Goal: Find specific page/section: Find specific page/section

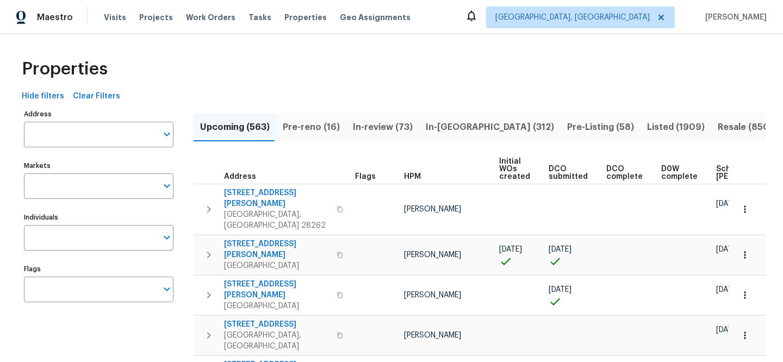
click at [114, 133] on input "Address" at bounding box center [90, 135] width 133 height 26
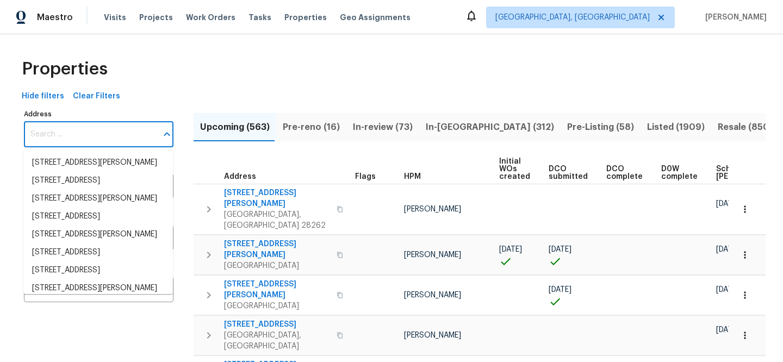
paste input "2340 Bluebird Ct, Grapevine, TX 76051"
type input "2340 Bluebird Ct, Grapevine, TX 76051"
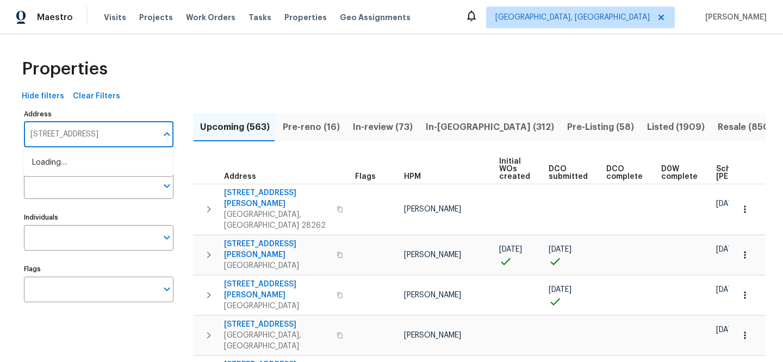
scroll to position [0, 11]
click at [123, 160] on li "2340 Bluebird Ct Grapevine TX 76051" at bounding box center [97, 163] width 149 height 18
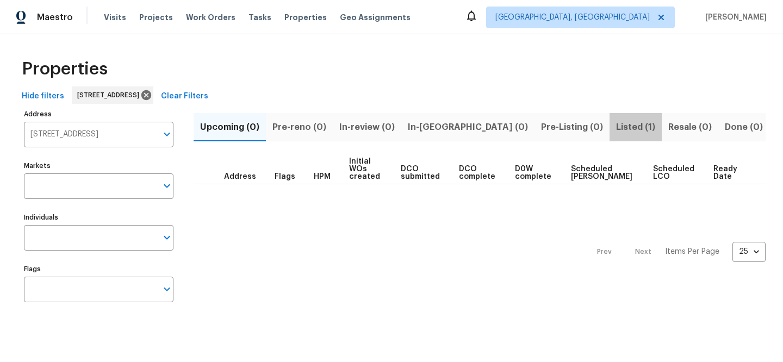
click at [616, 123] on span "Listed (1)" at bounding box center [635, 127] width 39 height 15
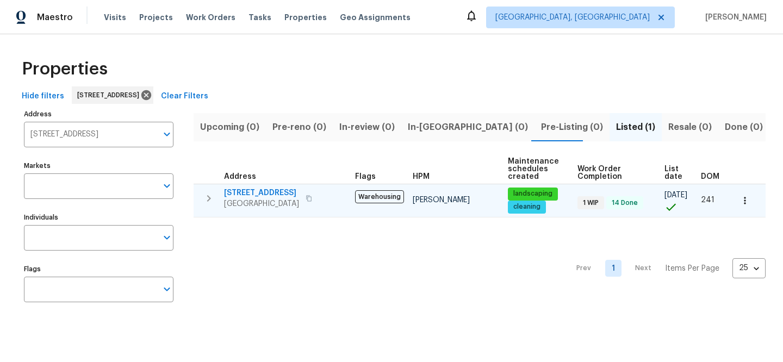
click at [265, 193] on span "2340 Bluebird Ct" at bounding box center [261, 193] width 75 height 11
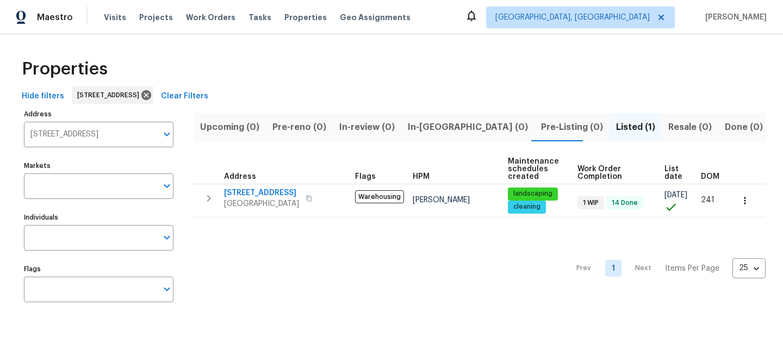
click at [208, 96] on span "Clear Filters" at bounding box center [184, 97] width 47 height 14
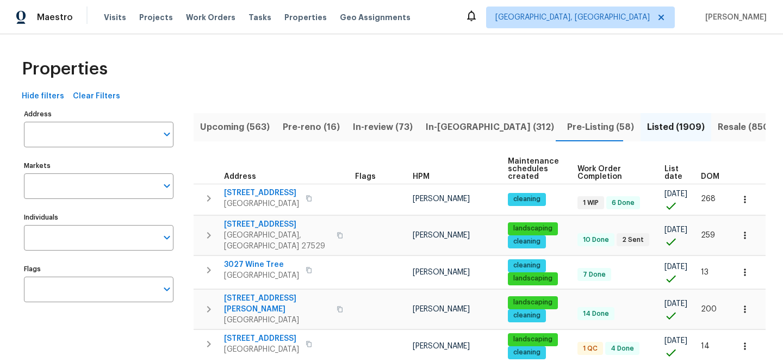
click at [122, 134] on input "Address" at bounding box center [90, 135] width 133 height 26
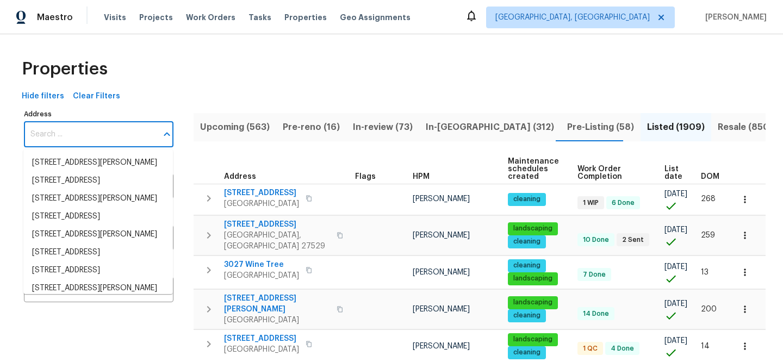
paste input "1623 Nevada Ave"
type input "1623 Nevada Ave"
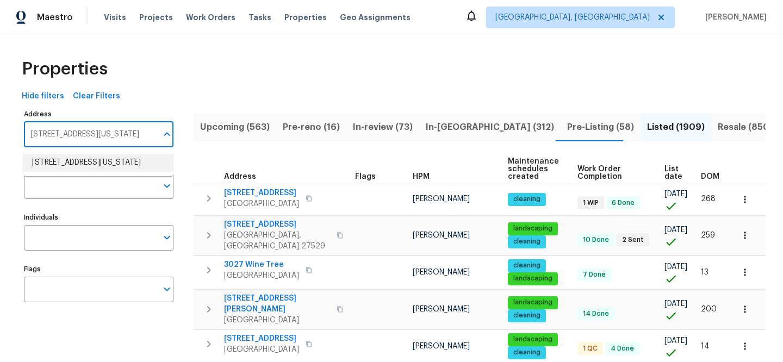
click at [111, 159] on li "1623 Nevada Ave Lorain OH 44052" at bounding box center [97, 163] width 149 height 18
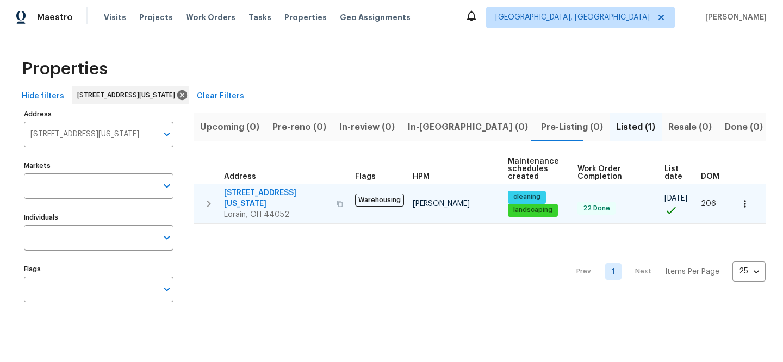
click at [255, 190] on span "1623 Nevada Ave" at bounding box center [277, 199] width 106 height 22
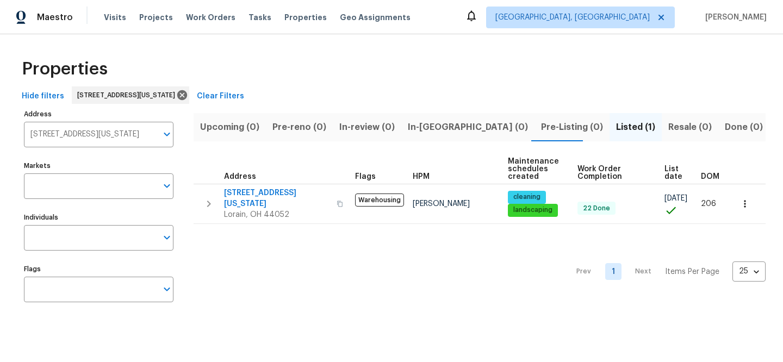
click at [220, 93] on span "Clear Filters" at bounding box center [220, 97] width 47 height 14
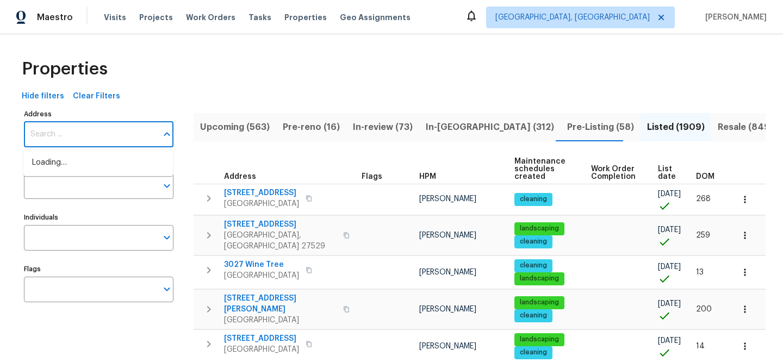
click at [90, 136] on input "Address" at bounding box center [90, 135] width 133 height 26
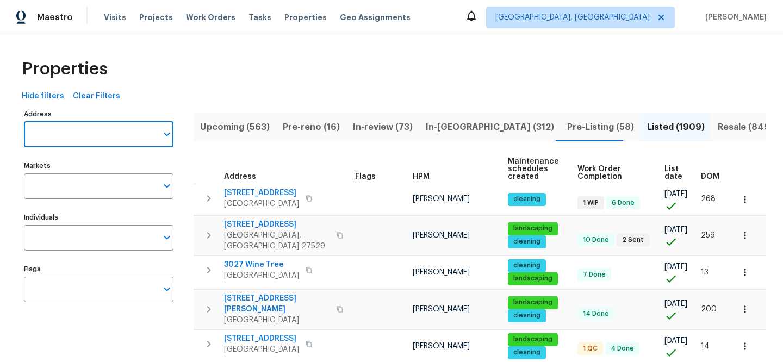
click at [90, 136] on input "Address" at bounding box center [90, 135] width 133 height 26
paste input "504 Meredith St"
type input "504 Meredith St"
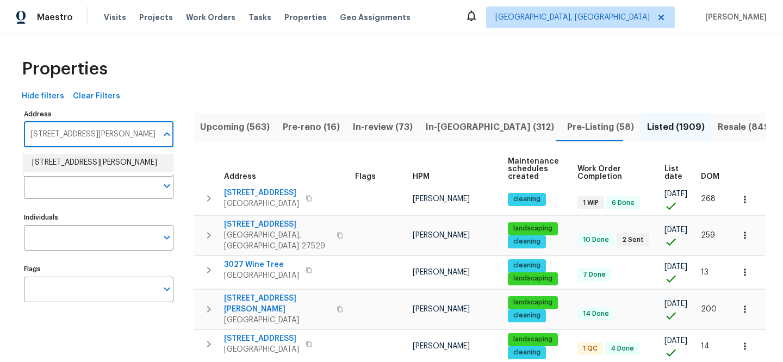
click at [103, 171] on li "504 Meredith St High Point NC 27260" at bounding box center [97, 163] width 149 height 18
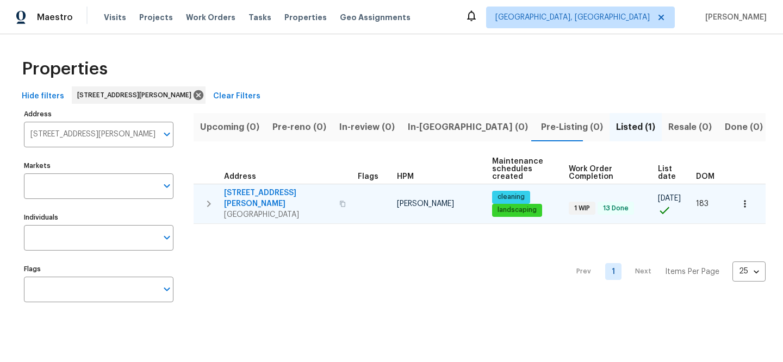
click at [266, 193] on span "504 Meredith St" at bounding box center [278, 199] width 109 height 22
click at [268, 192] on span "504 Meredith St" at bounding box center [278, 199] width 109 height 22
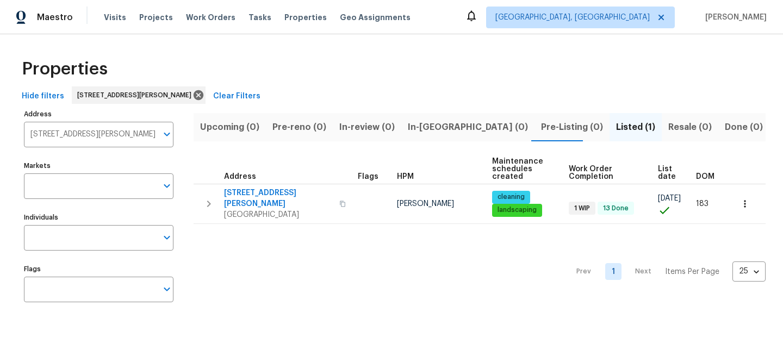
click at [238, 90] on span "Clear Filters" at bounding box center [236, 97] width 47 height 14
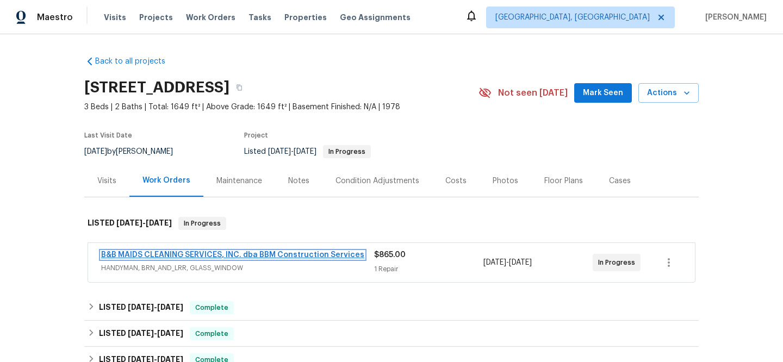
click at [252, 254] on link "B&B MAIDS CLEANING SERVICES, INC. dba BBM Construction Services" at bounding box center [232, 255] width 263 height 8
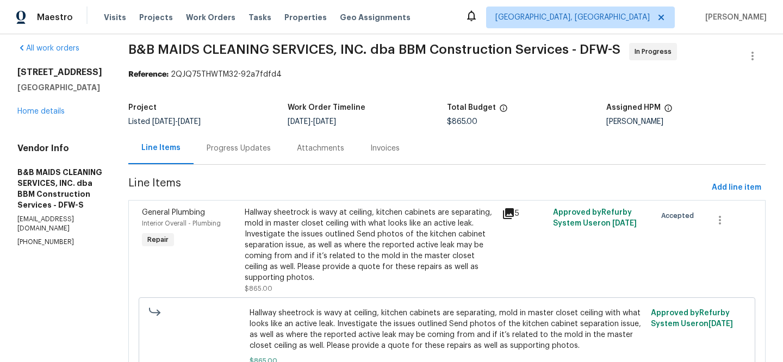
scroll to position [16, 0]
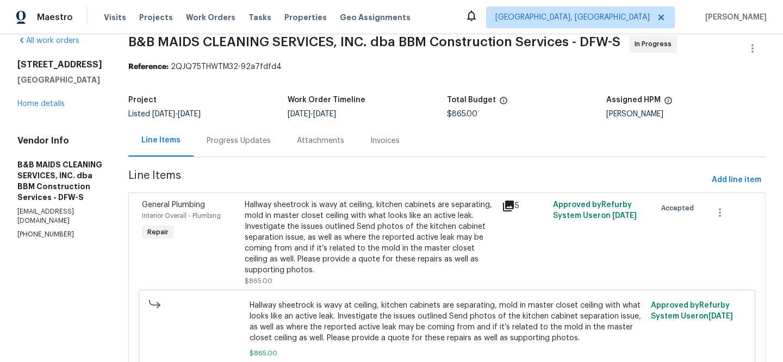
click at [515, 208] on icon at bounding box center [508, 205] width 13 height 13
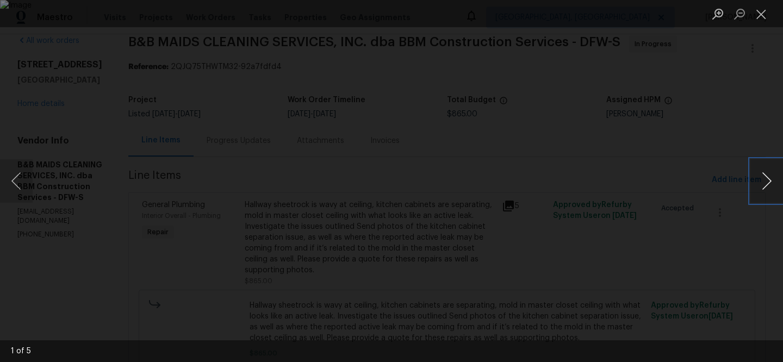
click at [769, 192] on button "Next image" at bounding box center [766, 180] width 33 height 43
click at [768, 192] on button "Next image" at bounding box center [766, 180] width 33 height 43
click at [509, 271] on div "Lightbox" at bounding box center [391, 181] width 783 height 362
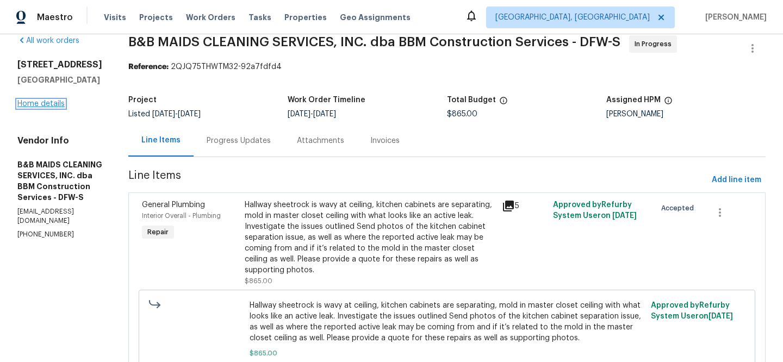
click at [50, 106] on link "Home details" at bounding box center [40, 104] width 47 height 8
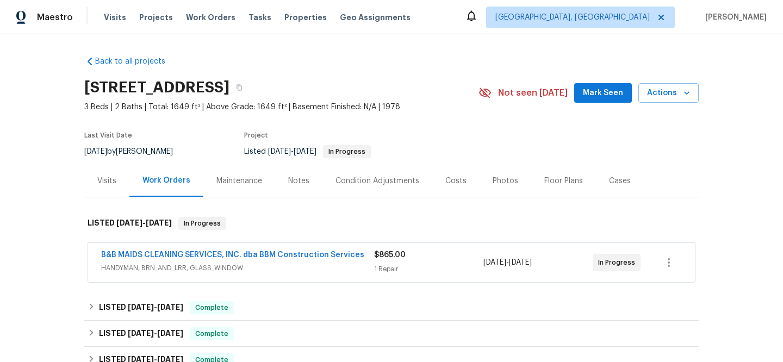
scroll to position [101, 0]
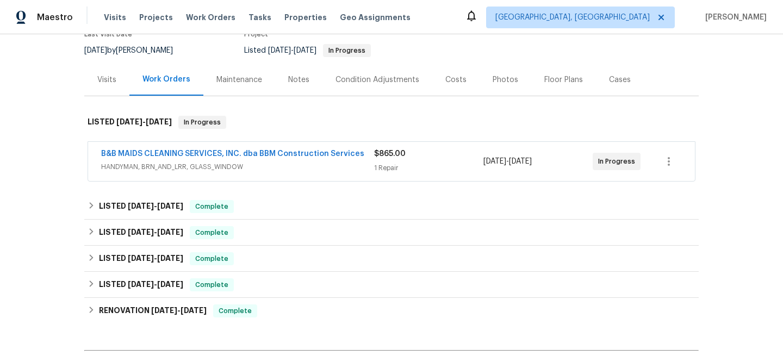
click at [108, 83] on div "Visits" at bounding box center [106, 79] width 19 height 11
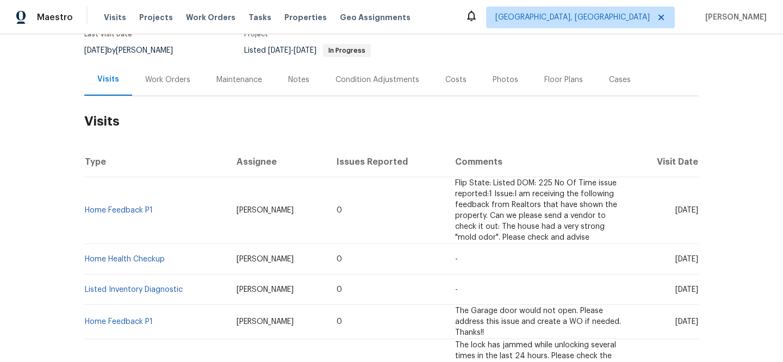
click at [173, 82] on div "Work Orders" at bounding box center [167, 79] width 45 height 11
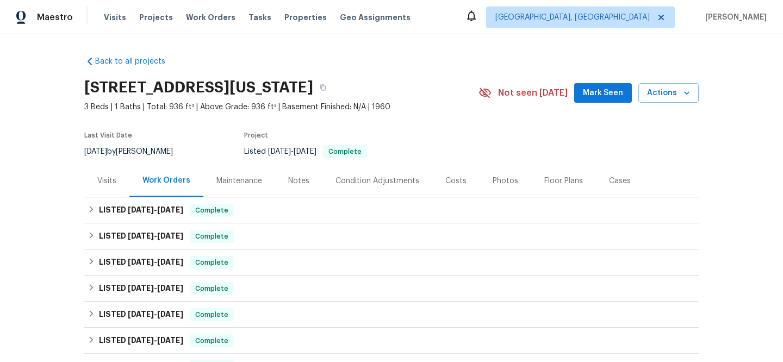
click at [110, 182] on div "Visits" at bounding box center [106, 181] width 19 height 11
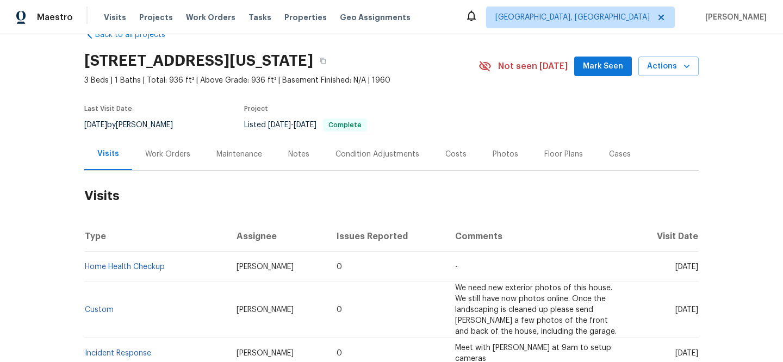
scroll to position [85, 0]
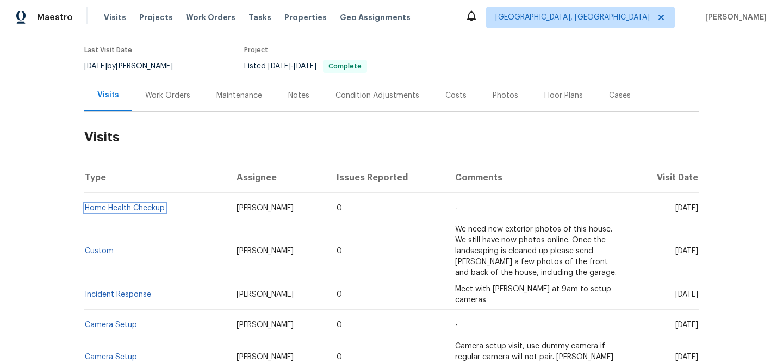
click at [144, 209] on link "Home Health Checkup" at bounding box center [125, 208] width 80 height 8
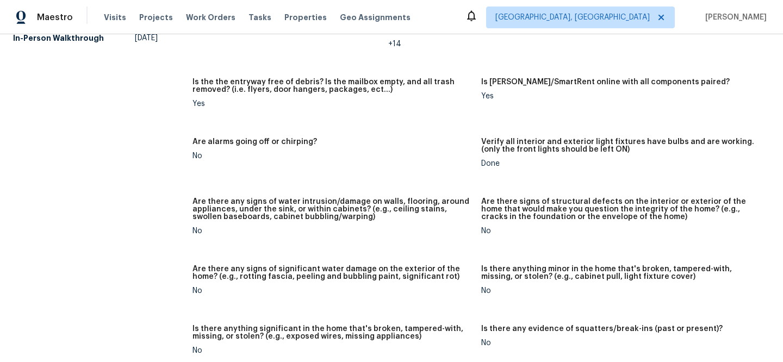
scroll to position [881, 0]
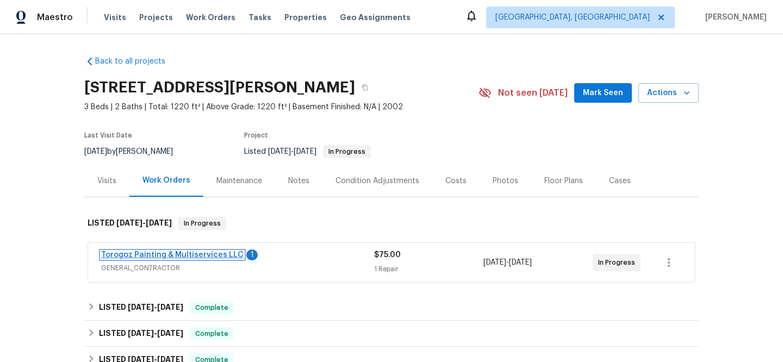
click at [183, 252] on link "Torogoz Painting & Multiservices LLC" at bounding box center [172, 255] width 142 height 8
click at [179, 255] on link "Torogoz Painting & Multiservices LLC" at bounding box center [172, 255] width 142 height 8
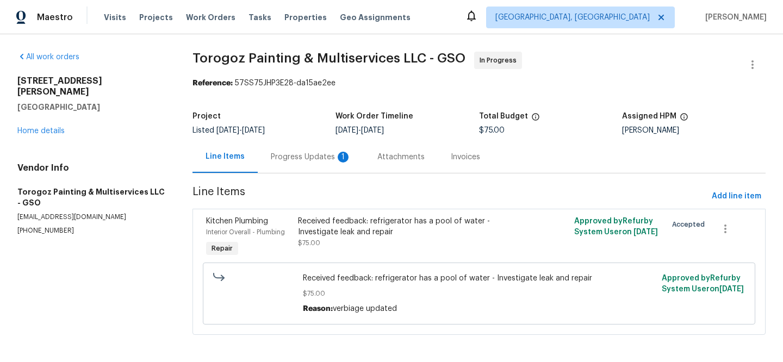
click at [302, 157] on div "Progress Updates 1" at bounding box center [311, 157] width 80 height 11
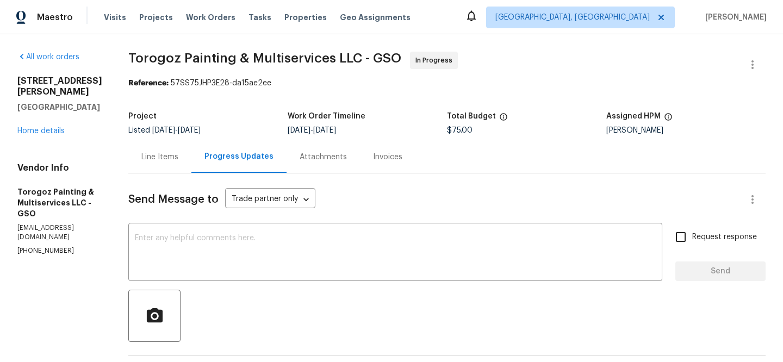
click at [191, 154] on div "Line Items" at bounding box center [159, 157] width 63 height 32
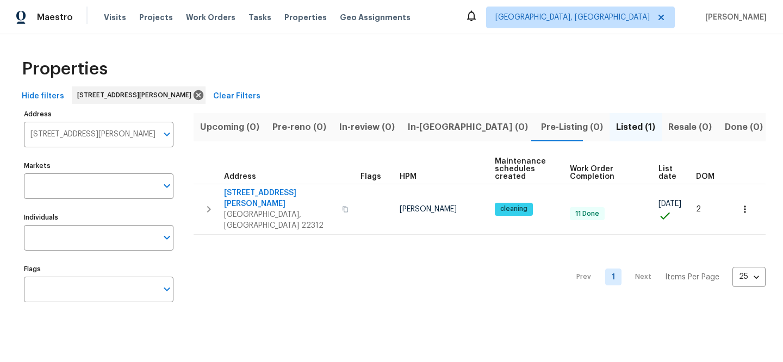
click at [260, 98] on span "Clear Filters" at bounding box center [236, 97] width 47 height 14
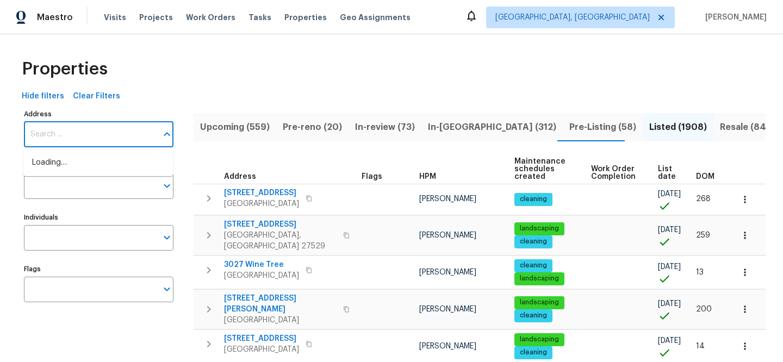
click at [117, 128] on input "Address" at bounding box center [90, 135] width 133 height 26
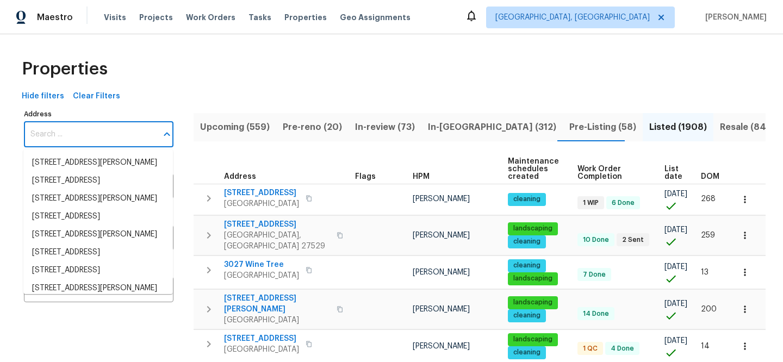
paste input "1401 [PERSON_NAME] Dr"
type input "1401 [PERSON_NAME] Dr"
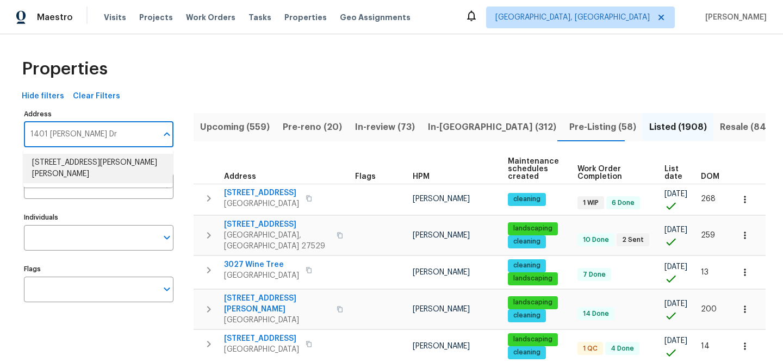
click at [122, 156] on li "1401 Rossman Dr Apopka FL 32703" at bounding box center [97, 168] width 149 height 29
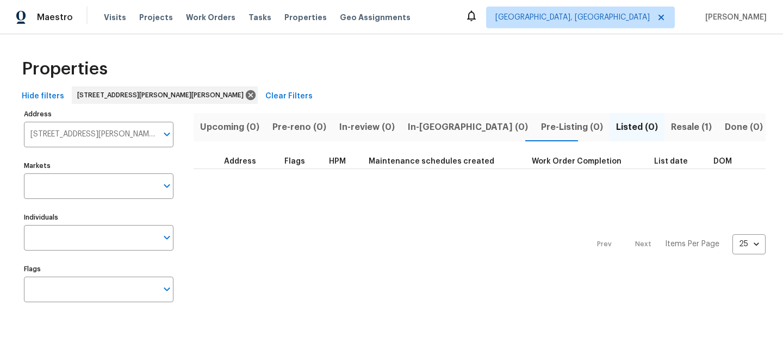
click at [671, 128] on span "Resale (1)" at bounding box center [691, 127] width 41 height 15
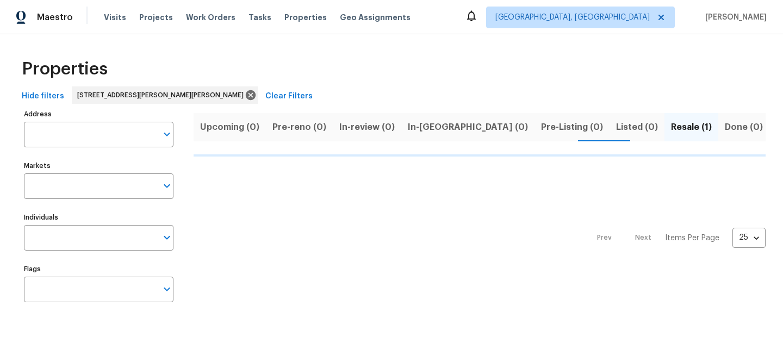
type input "1401 Rossman Dr Apopka FL 32703"
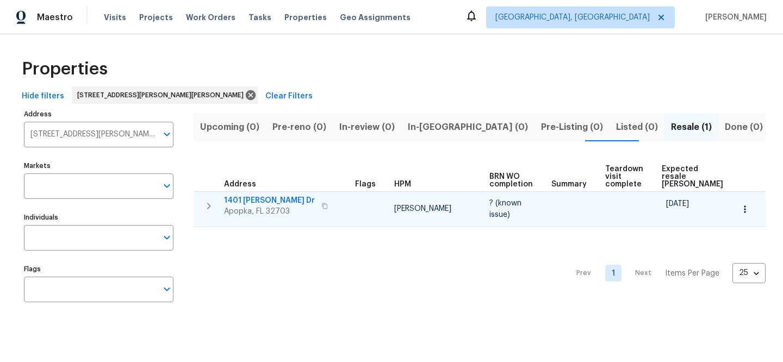
click at [251, 202] on span "1401 [PERSON_NAME] Dr" at bounding box center [269, 200] width 91 height 11
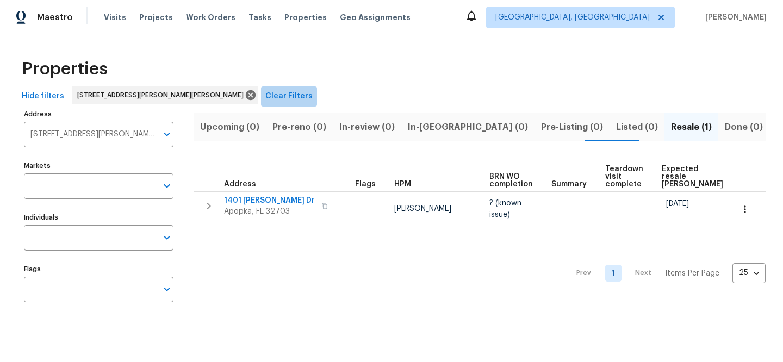
click at [265, 96] on span "Clear Filters" at bounding box center [288, 97] width 47 height 14
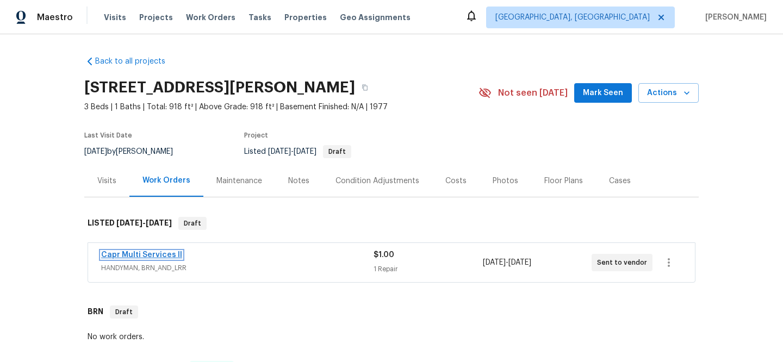
click at [165, 256] on link "Capr Multi Services ll" at bounding box center [141, 255] width 81 height 8
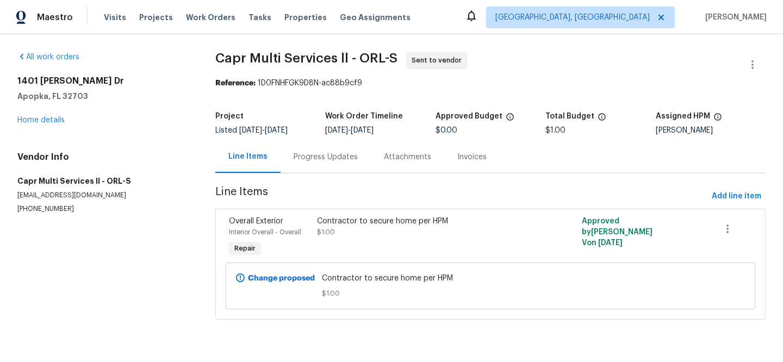
click at [322, 160] on div "Progress Updates" at bounding box center [325, 157] width 64 height 11
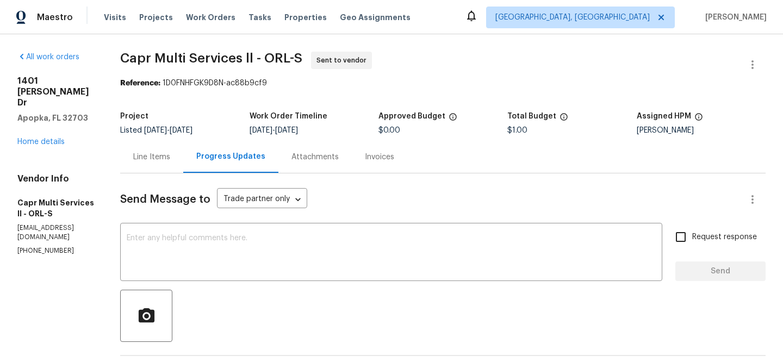
click at [161, 161] on div "Line Items" at bounding box center [151, 157] width 37 height 11
